Goal: Task Accomplishment & Management: Manage account settings

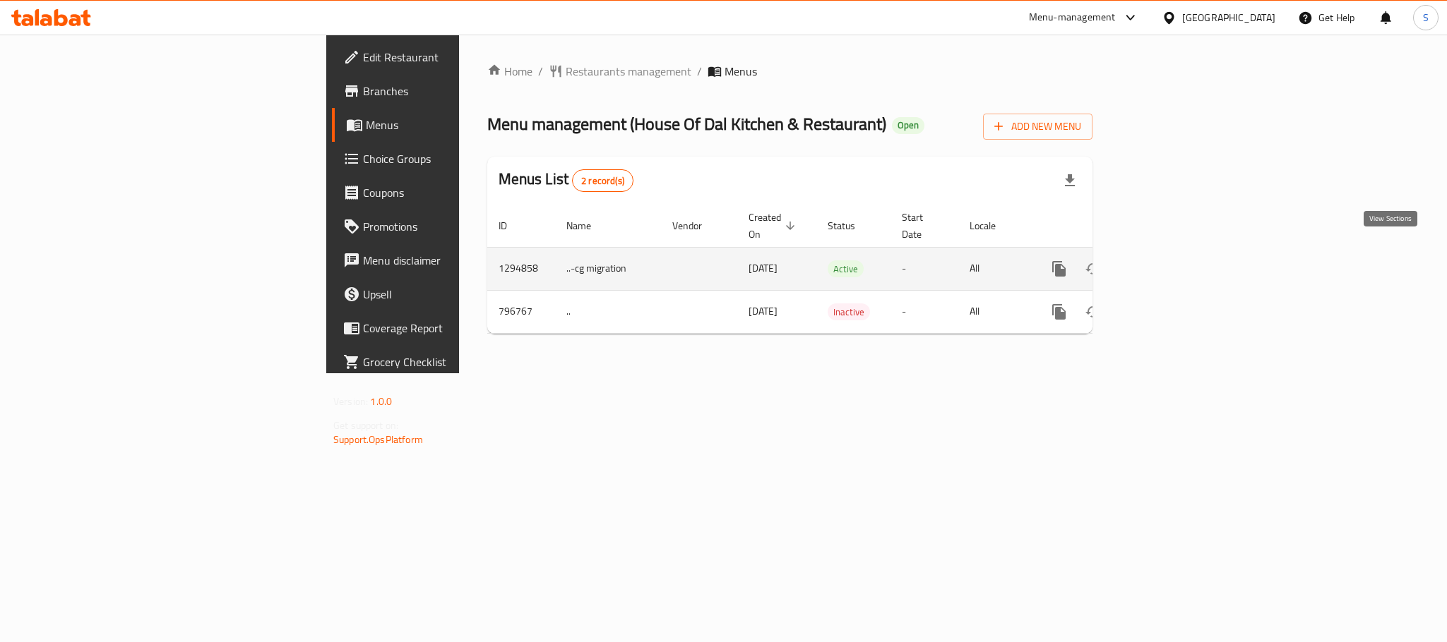
click at [1169, 261] on icon "enhanced table" at bounding box center [1160, 269] width 17 height 17
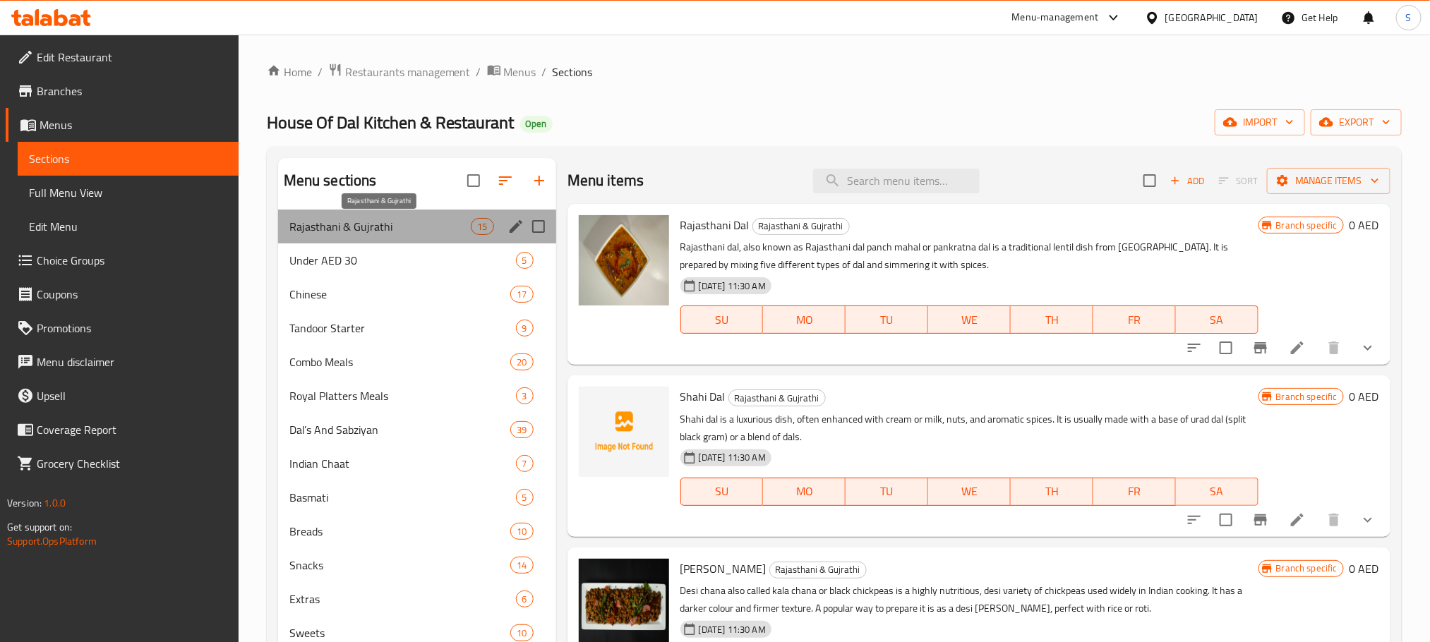
click at [454, 219] on span "Rajasthani & Gujrathi" at bounding box center [380, 226] width 182 height 17
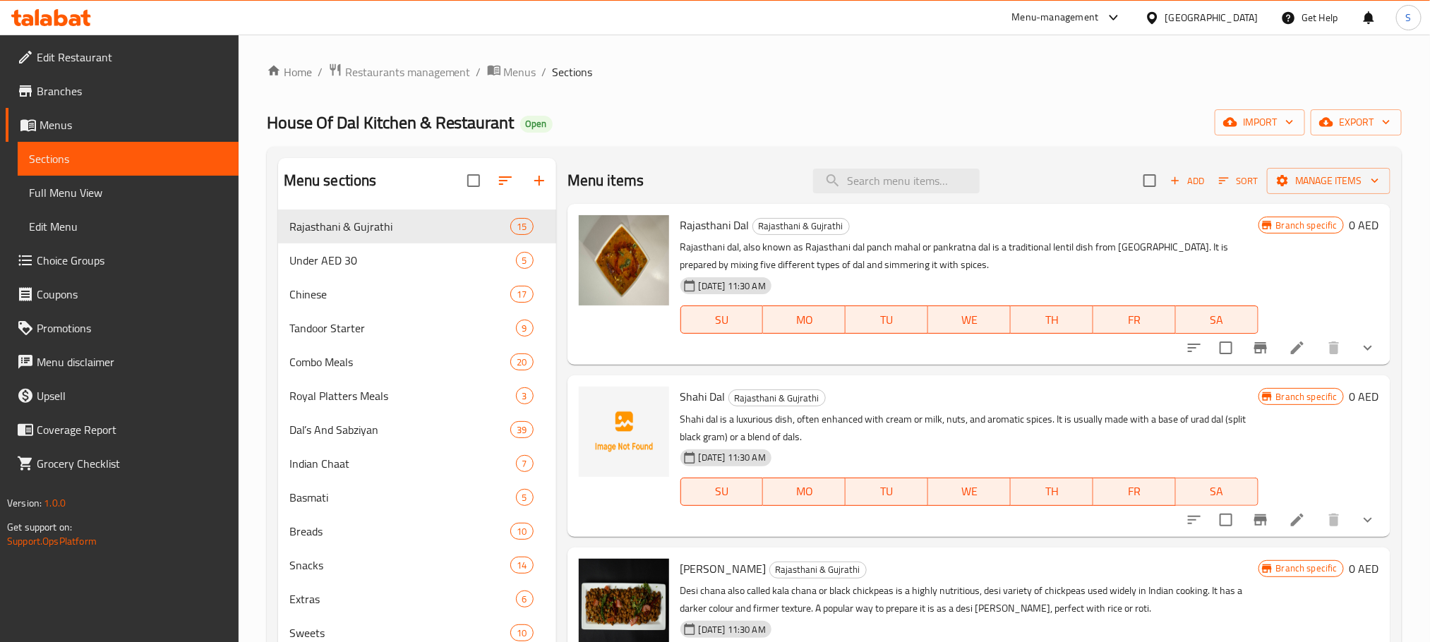
click at [746, 58] on div "Home / Restaurants management / Menus / Sections House Of Dal Kitchen & Restaur…" at bounding box center [835, 438] width 1192 height 806
click at [1289, 347] on icon at bounding box center [1296, 349] width 14 height 14
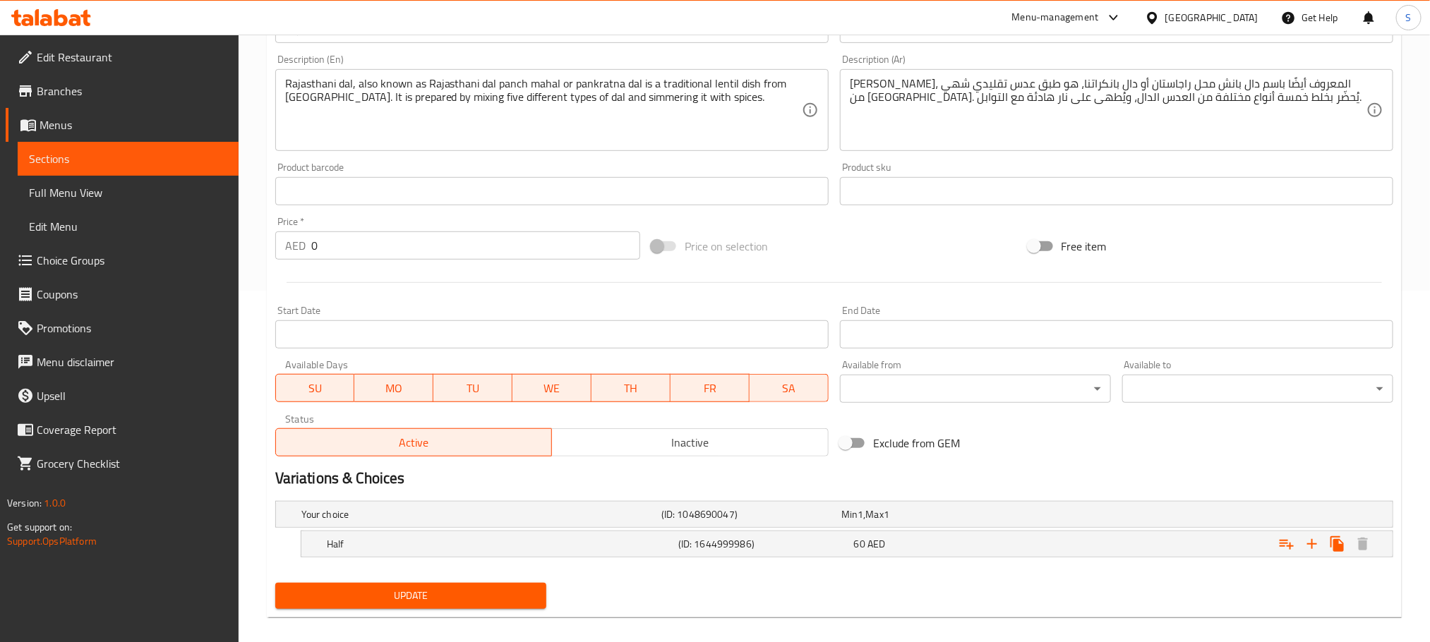
scroll to position [367, 0]
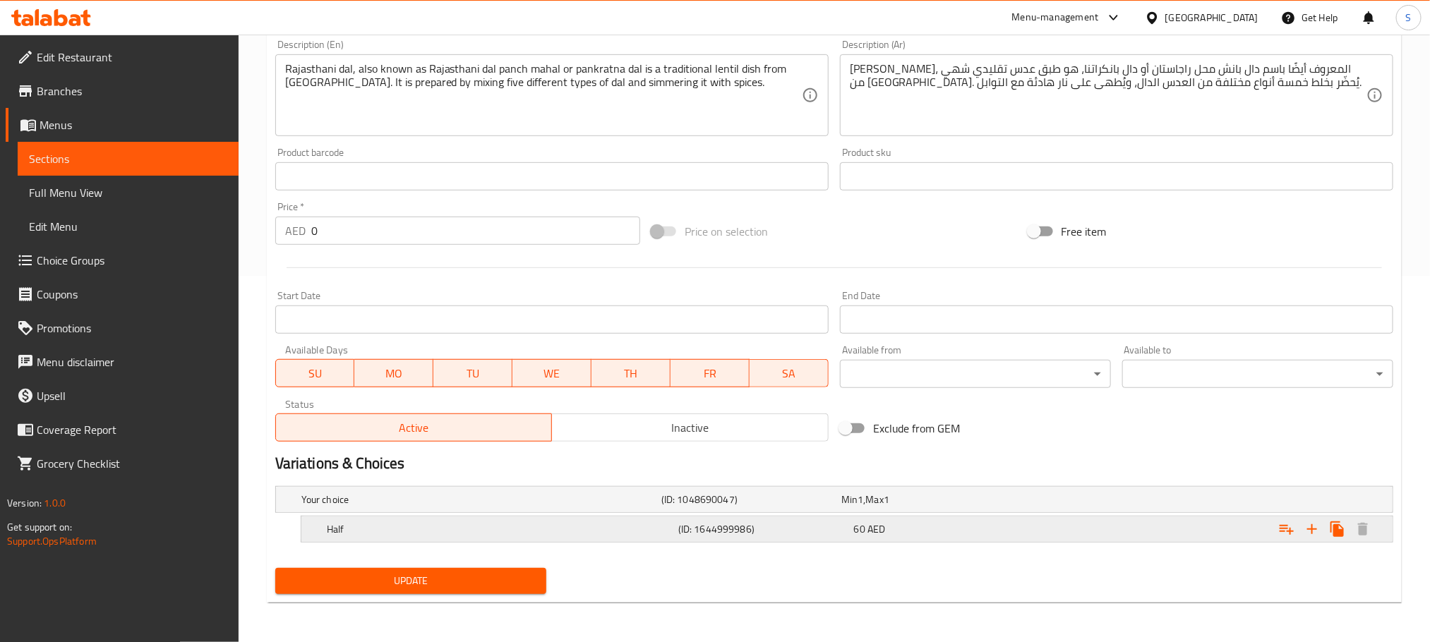
click at [528, 507] on h5 "Half" at bounding box center [478, 500] width 354 height 14
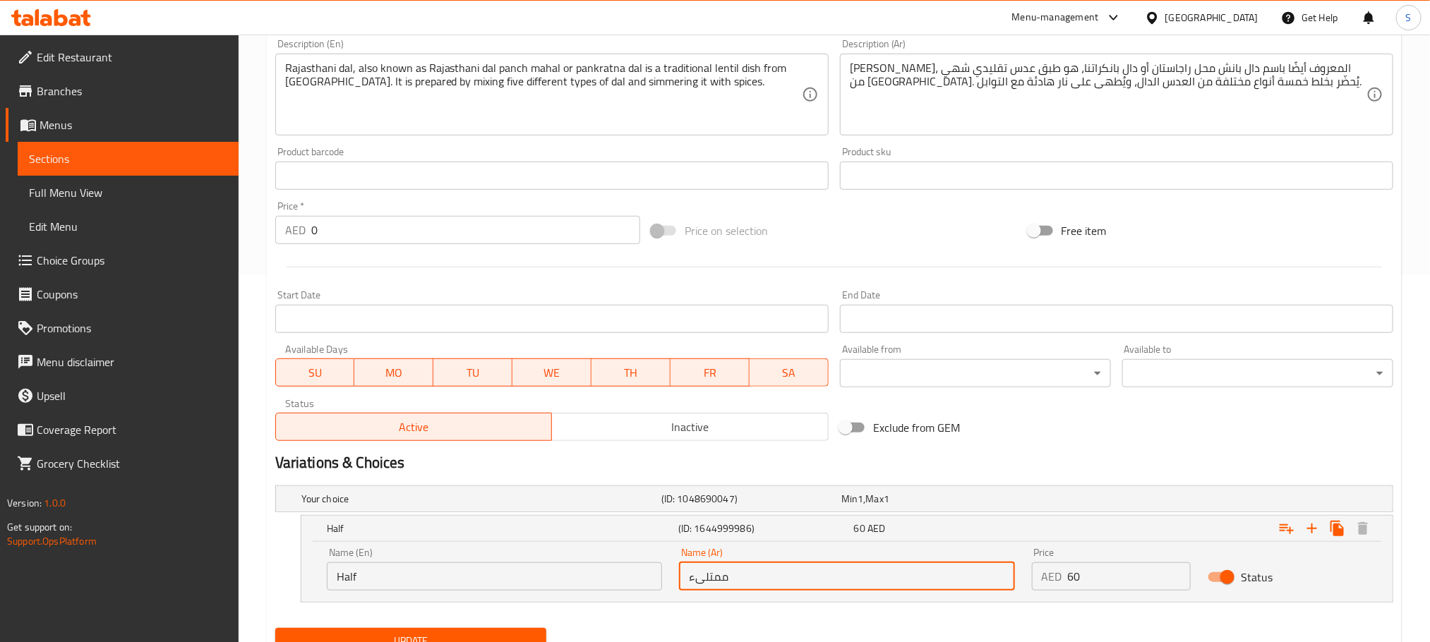
drag, startPoint x: 740, startPoint y: 578, endPoint x: 668, endPoint y: 578, distance: 72.0
click at [668, 578] on div "Name (En) Half Name (En) Name (Ar) ممتلىء Name (Ar) Price AED 60 Price Status" at bounding box center [847, 569] width 1058 height 60
type input "نصف"
click at [844, 621] on div "Your choice (ID: 1048690047) Min 1 , Max 1 Name (En) Your choice Name (En) Name…" at bounding box center [835, 551] width 1130 height 143
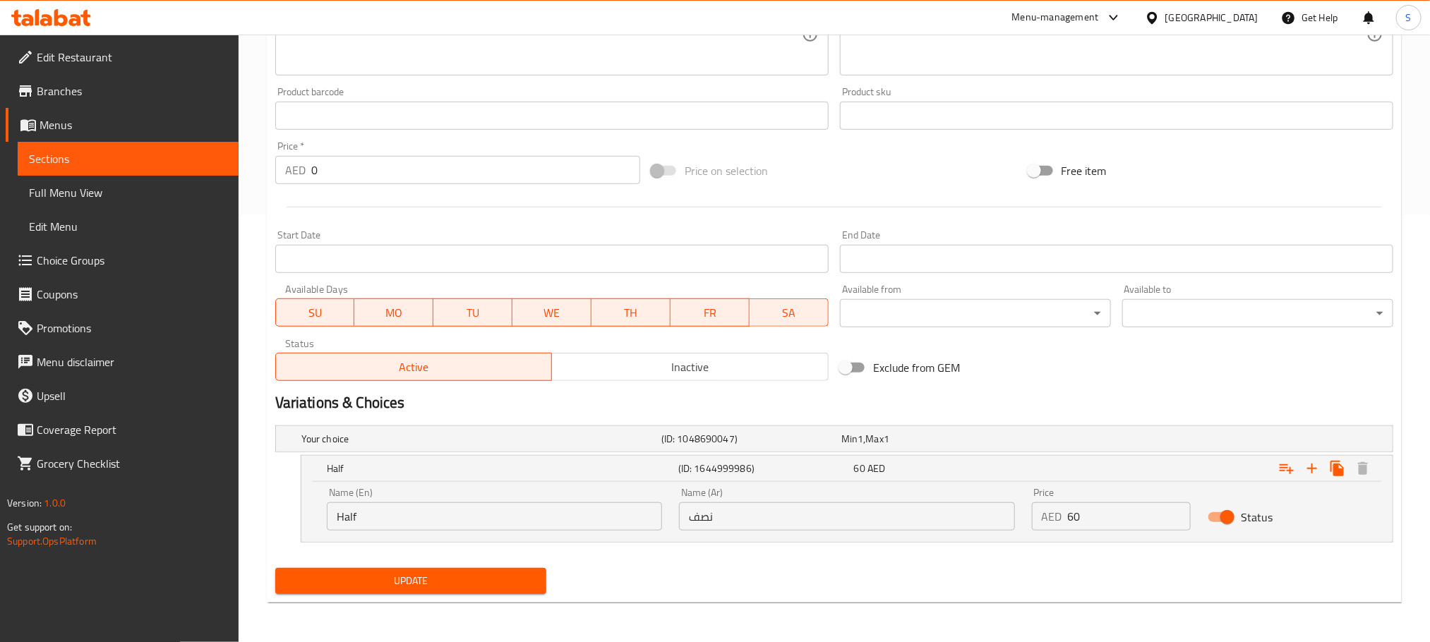
click at [494, 593] on button "Update" at bounding box center [410, 581] width 271 height 26
